Goal: Task Accomplishment & Management: Complete application form

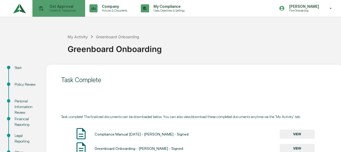
click at [53, 14] on div "Get Approval Content & Transactions" at bounding box center [58, 8] width 47 height 17
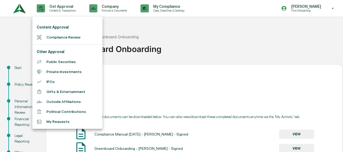
click at [53, 31] on li "Content Approval" at bounding box center [67, 27] width 70 height 10
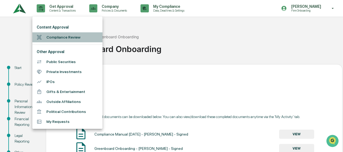
click at [53, 34] on li "Compliance Review" at bounding box center [67, 37] width 70 height 10
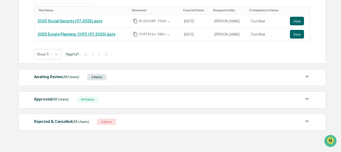
click at [114, 77] on div "Awaiting Review (All Users) 2 Items" at bounding box center [172, 77] width 276 height 8
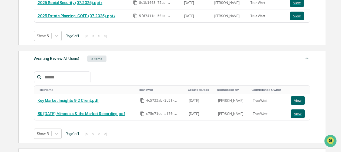
scroll to position [135, 0]
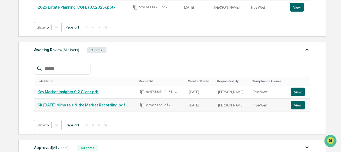
click at [69, 105] on link "SK [DATE] Mimosa's & the Market Recording.pdf" at bounding box center [81, 105] width 87 height 4
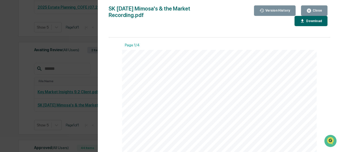
click at [33, 97] on div "Version History [DATE] 08:03 PM [PERSON_NAME] SK [DATE] Mimosa's & the Market R…" at bounding box center [170, 76] width 341 height 152
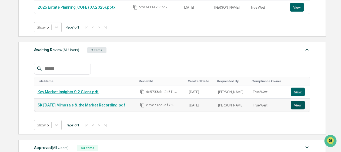
click at [296, 105] on button "View" at bounding box center [298, 105] width 14 height 9
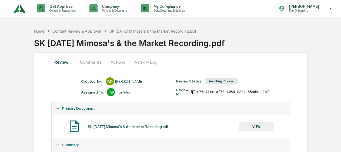
click at [92, 62] on button "Comments" at bounding box center [91, 62] width 30 height 13
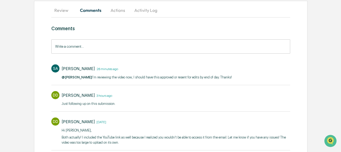
scroll to position [54, 0]
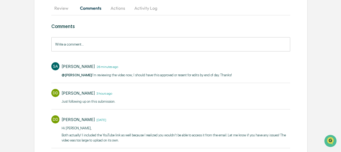
click at [129, 50] on input "Write a comment..." at bounding box center [170, 44] width 238 height 14
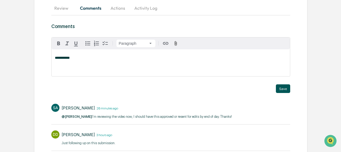
click at [282, 91] on button "Save" at bounding box center [283, 89] width 14 height 9
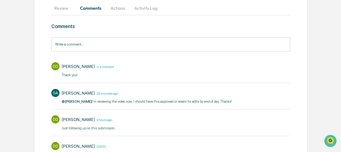
scroll to position [0, 0]
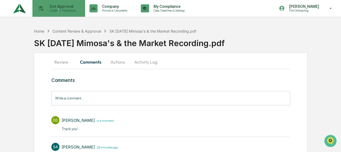
click at [60, 11] on p "Content & Transactions" at bounding box center [61, 11] width 33 height 4
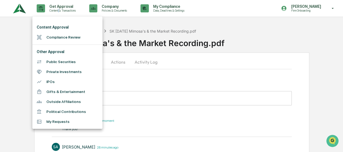
click at [60, 38] on li "Compliance Review" at bounding box center [67, 37] width 70 height 10
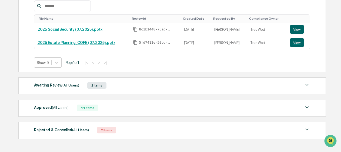
scroll to position [108, 0]
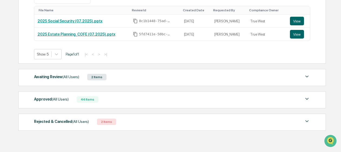
click at [105, 78] on div "2 Items" at bounding box center [96, 77] width 19 height 6
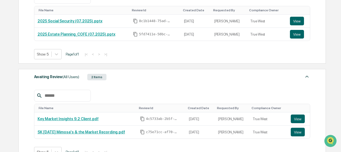
scroll to position [0, 0]
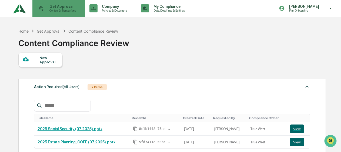
click at [50, 14] on div "Get Approval Content & Transactions" at bounding box center [58, 8] width 47 height 17
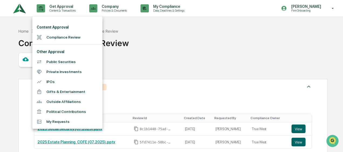
click at [64, 41] on li "Compliance Review" at bounding box center [67, 37] width 70 height 10
